Goal: Transaction & Acquisition: Purchase product/service

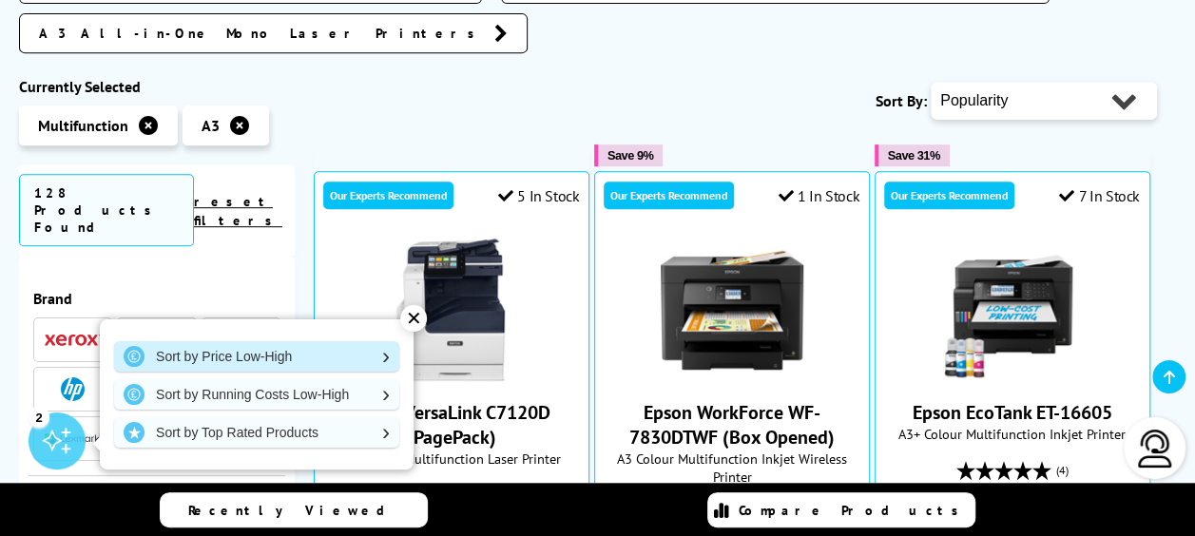
click at [332, 359] on link "Sort by Price Low-High" at bounding box center [256, 356] width 285 height 30
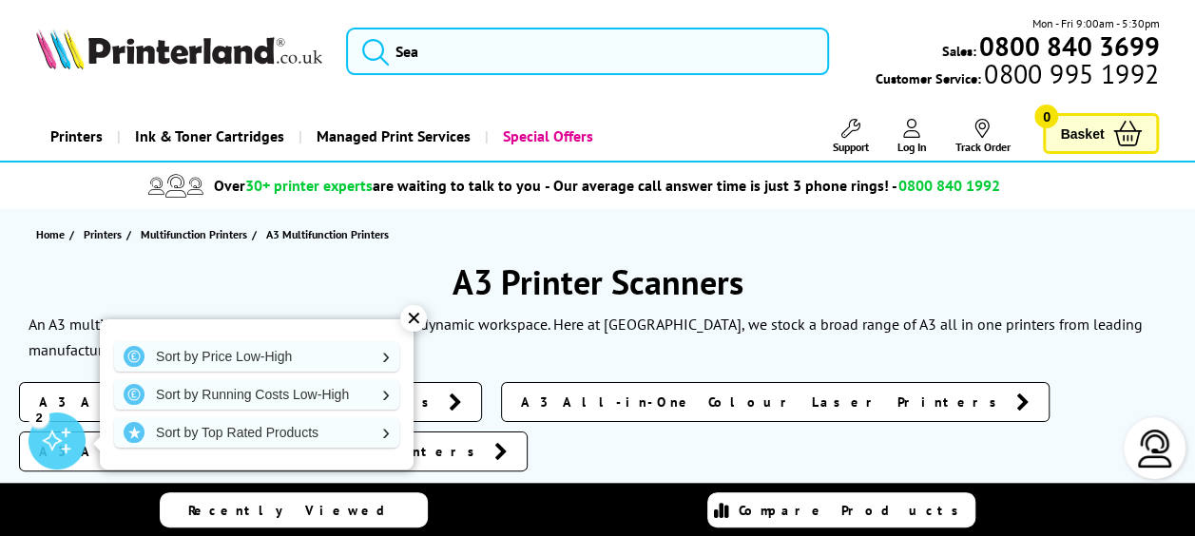
click at [416, 325] on div "✕" at bounding box center [413, 318] width 27 height 27
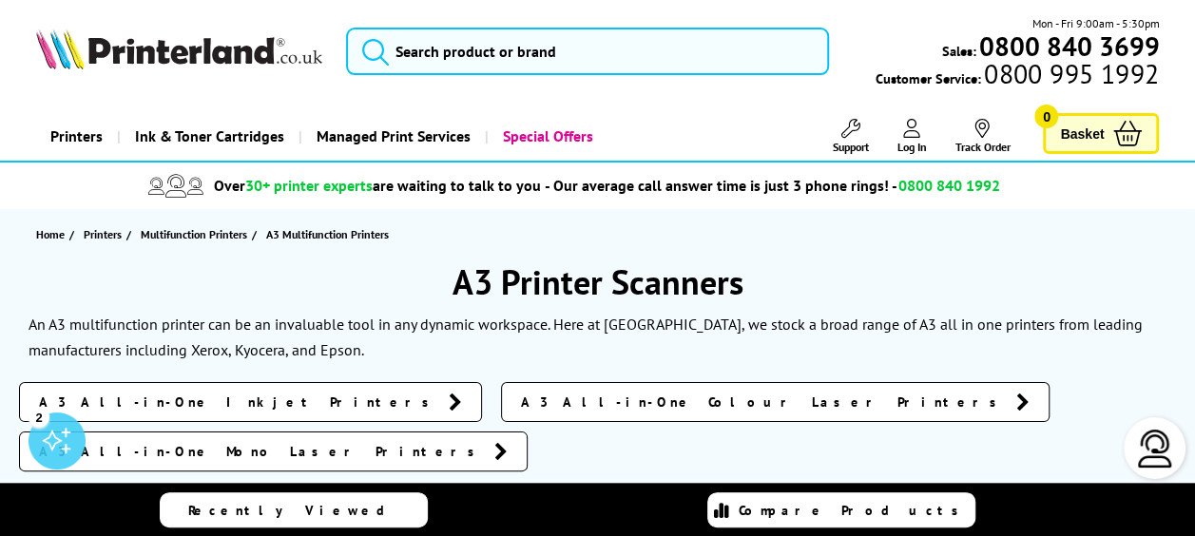
click at [416, 325] on p "An A3 multifunction printer can be an invaluable tool in any dynamic workspace.…" at bounding box center [586, 337] width 1114 height 45
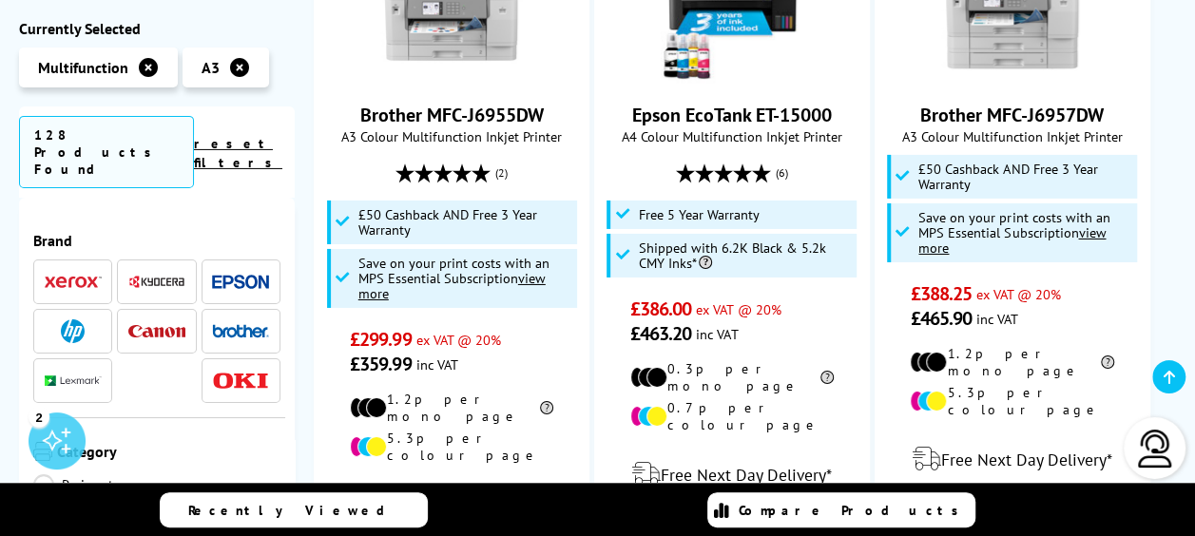
scroll to position [3231, 0]
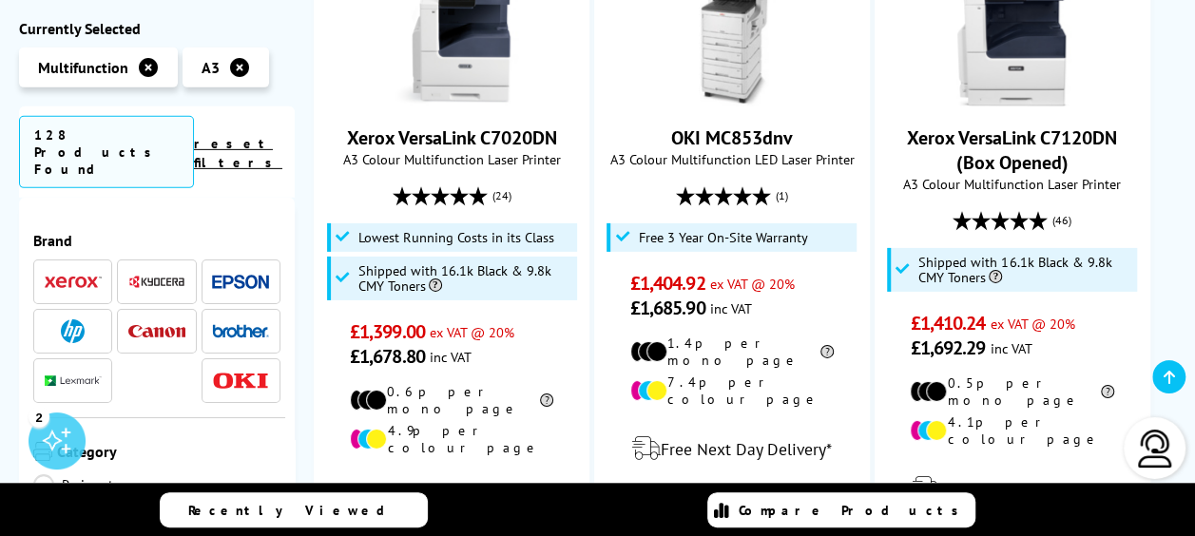
scroll to position [3003, 0]
